Goal: Task Accomplishment & Management: Manage account settings

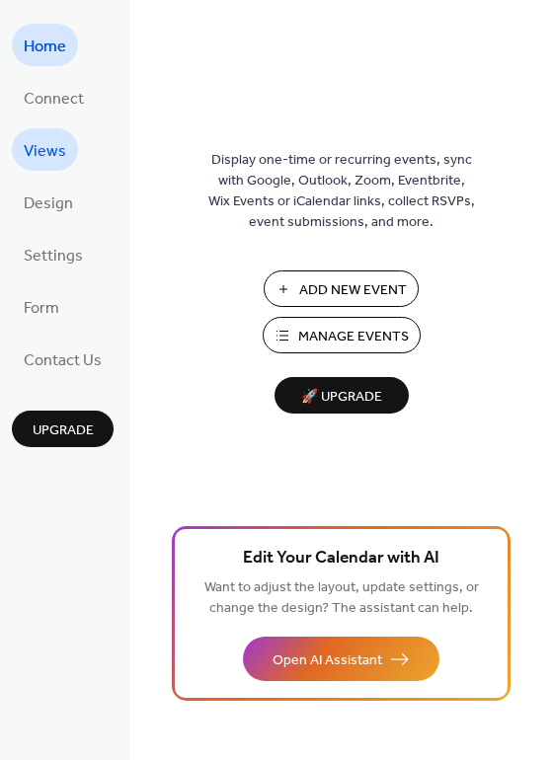
click at [47, 147] on span "Views" at bounding box center [45, 151] width 42 height 31
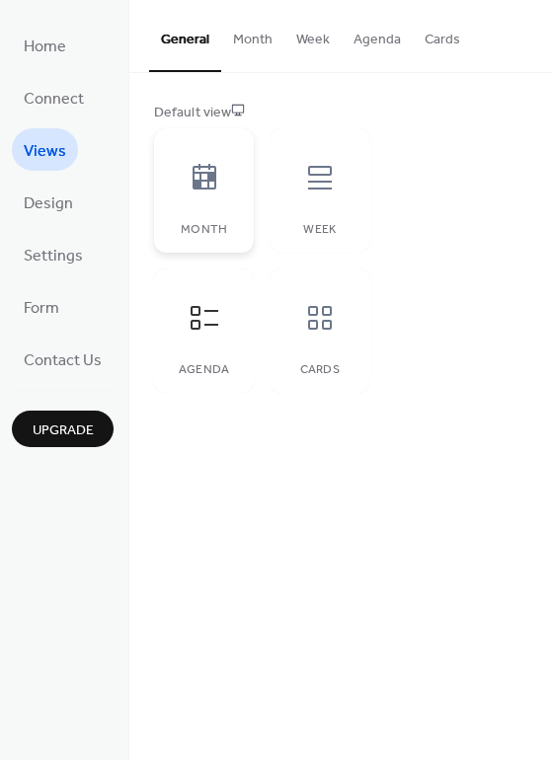
click at [216, 234] on div "Month" at bounding box center [204, 230] width 60 height 14
click at [289, 223] on div "Week" at bounding box center [319, 230] width 60 height 14
click at [305, 332] on icon at bounding box center [320, 318] width 32 height 32
click at [217, 342] on div at bounding box center [204, 317] width 59 height 59
drag, startPoint x: 230, startPoint y: 361, endPoint x: 293, endPoint y: 436, distance: 98.1
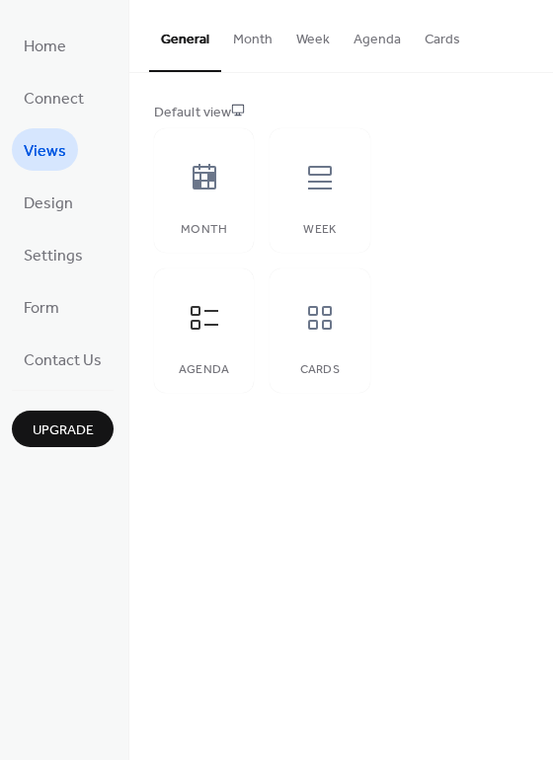
click at [293, 436] on div "**********" at bounding box center [340, 380] width 423 height 760
click at [57, 56] on span "Home" at bounding box center [45, 47] width 42 height 31
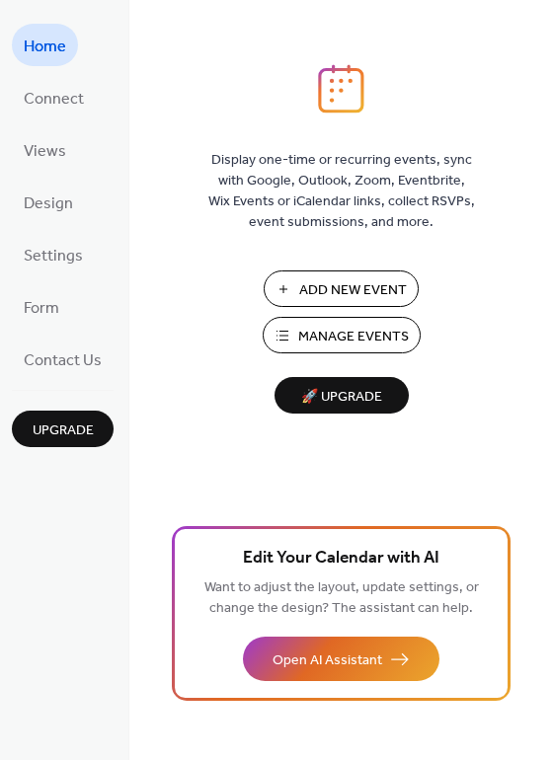
click at [348, 332] on span "Manage Events" at bounding box center [353, 337] width 111 height 21
